Goal: Check status: Check status

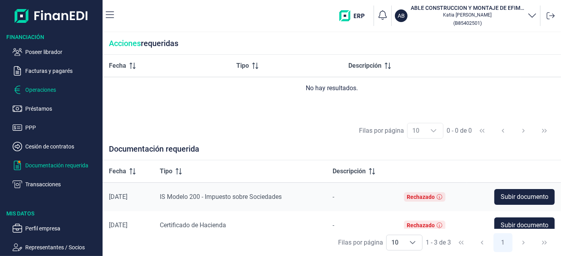
click at [35, 92] on p "Operaciones" at bounding box center [62, 89] width 74 height 9
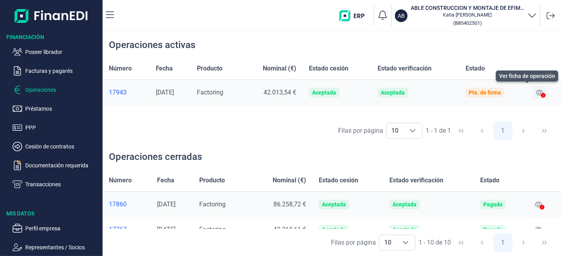
click at [542, 90] on icon at bounding box center [539, 93] width 7 height 6
click at [542, 93] on icon at bounding box center [543, 95] width 5 height 5
click at [496, 95] on div "Pte. de firma" at bounding box center [485, 93] width 32 height 6
click at [41, 89] on p "Operaciones" at bounding box center [62, 89] width 74 height 9
